Goal: Transaction & Acquisition: Purchase product/service

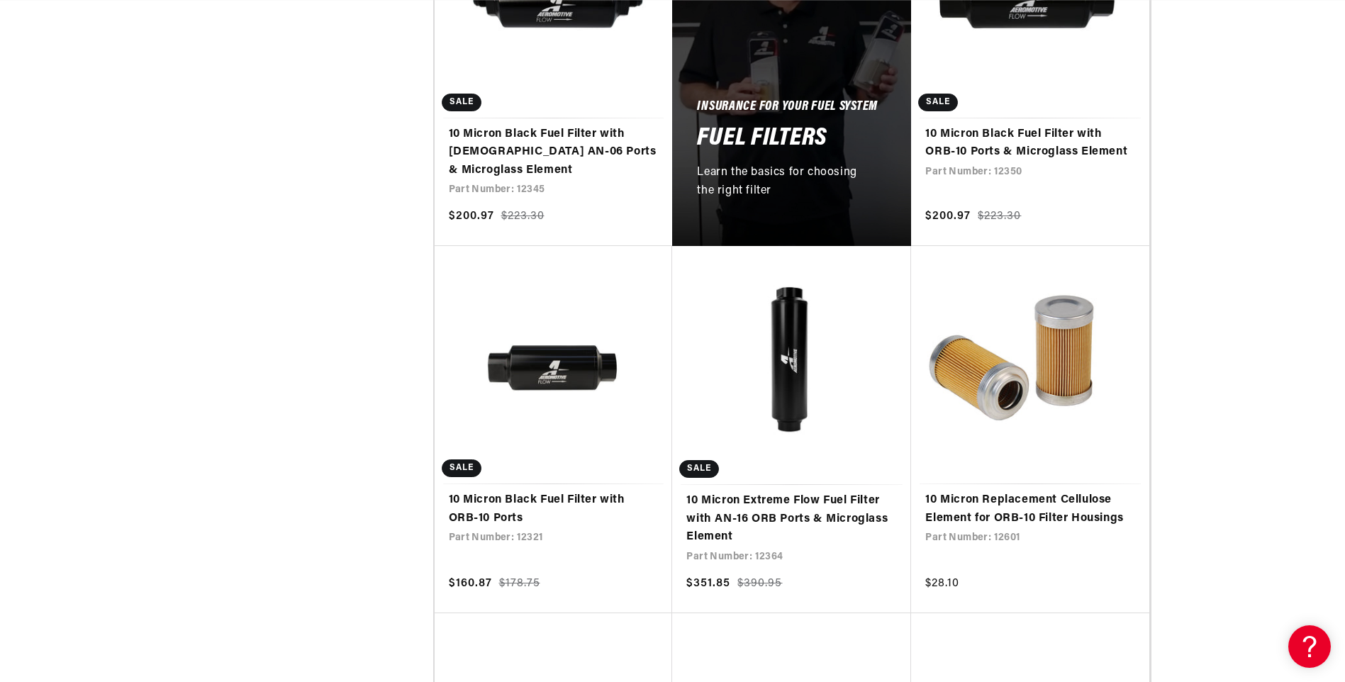
scroll to position [0, 1608]
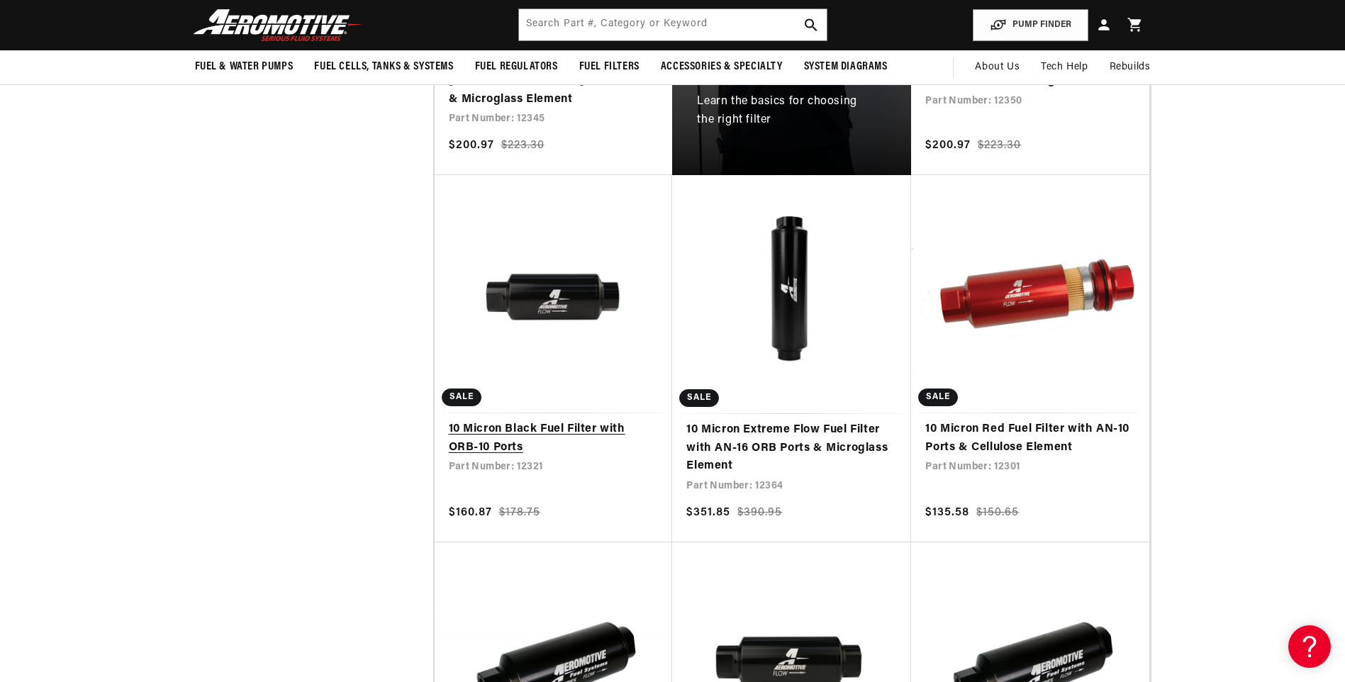
click at [534, 420] on link "10 Micron Black Fuel Filter with ORB-10 Ports" at bounding box center [554, 438] width 210 height 36
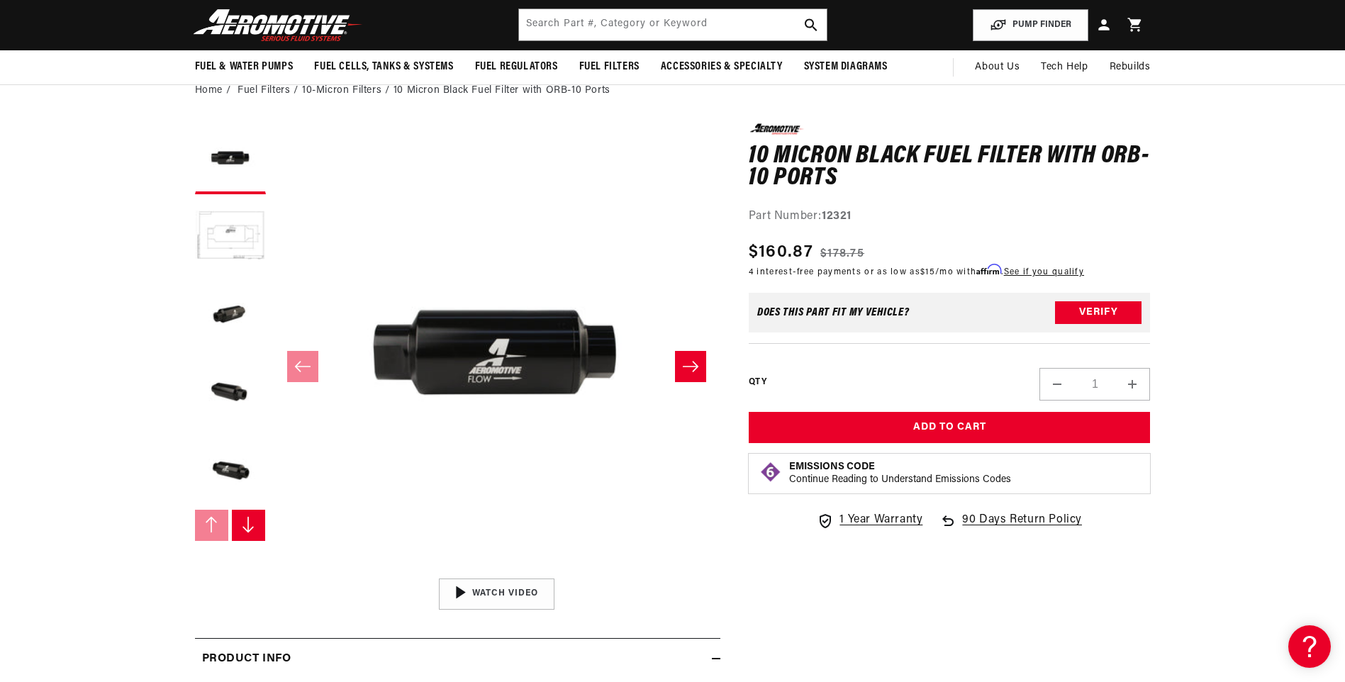
scroll to position [71, 0]
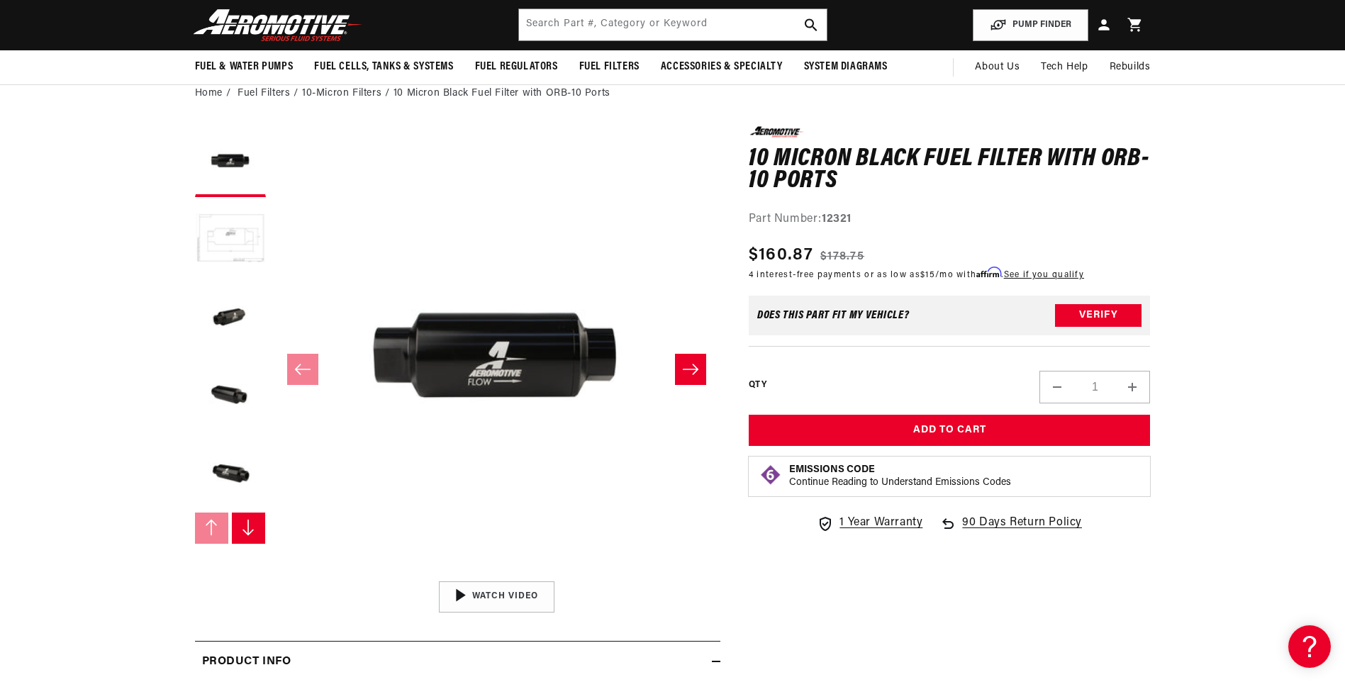
click at [238, 250] on button "Load image 2 in gallery view" at bounding box center [230, 239] width 71 height 71
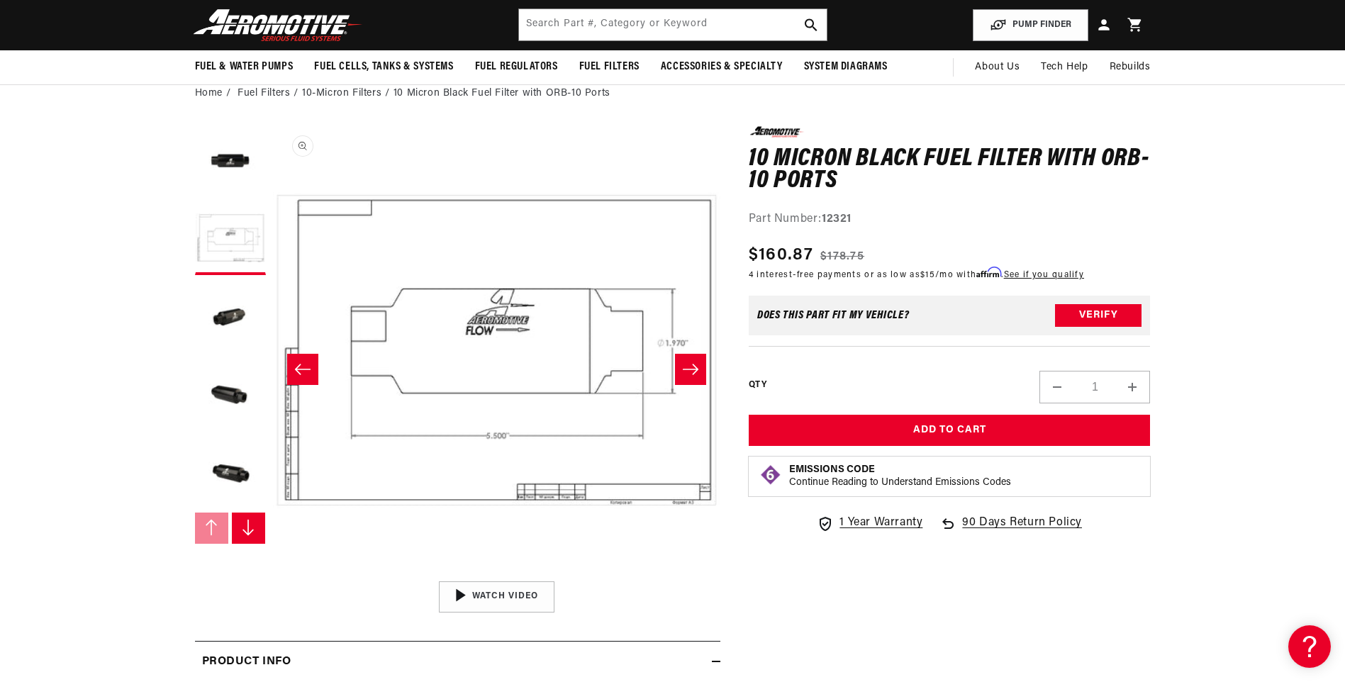
scroll to position [1, 447]
